Goal: Navigation & Orientation: Find specific page/section

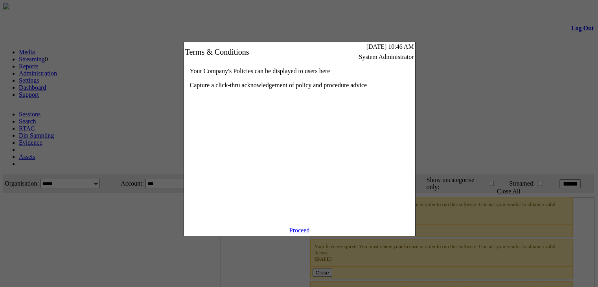
click at [310, 233] on link "Proceed" at bounding box center [299, 230] width 20 height 7
